Goal: Task Accomplishment & Management: Use online tool/utility

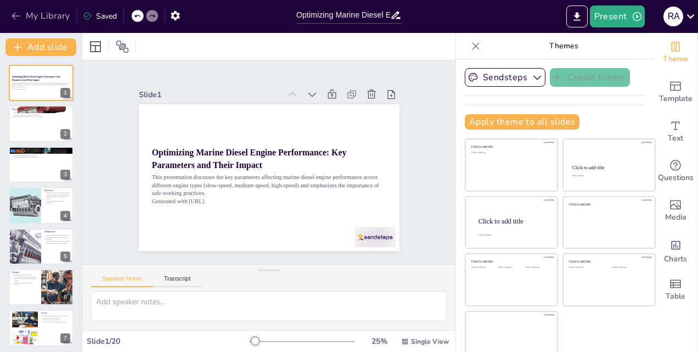
click at [13, 17] on icon "button" at bounding box center [16, 16] width 8 height 7
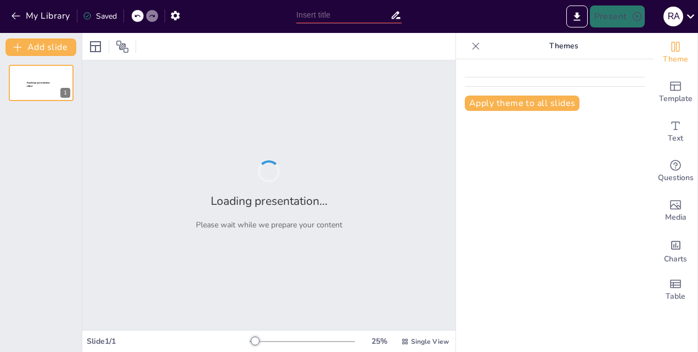
type input "Optimizing Marine Diesel Engine Performance: Diagnostic Tools and Techniques"
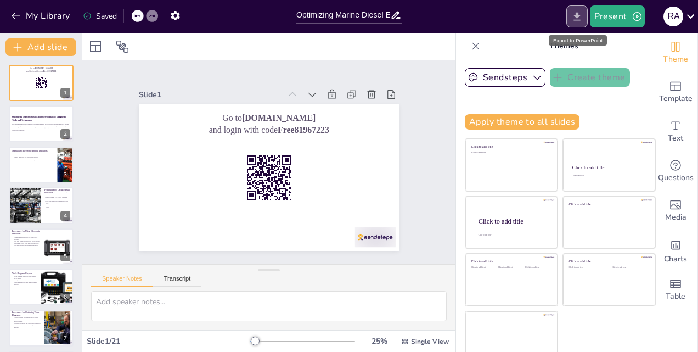
click at [578, 17] on icon "Export to PowerPoint" at bounding box center [577, 16] width 7 height 8
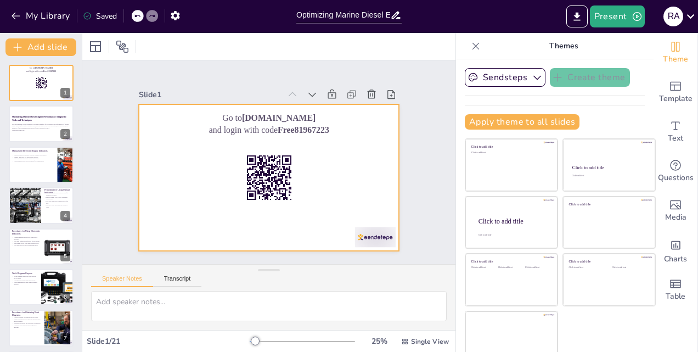
checkbox input "true"
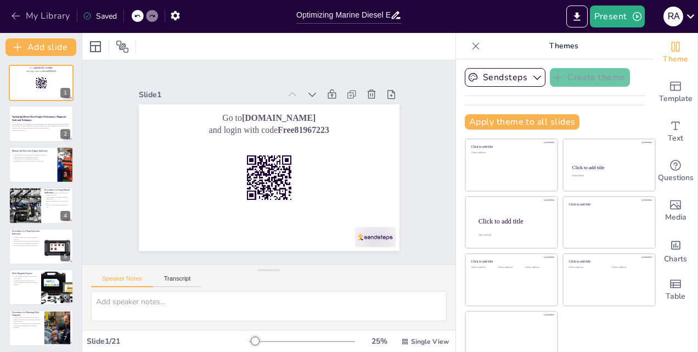
click at [9, 14] on button "My Library" at bounding box center [41, 16] width 66 height 18
